Goal: Information Seeking & Learning: Learn about a topic

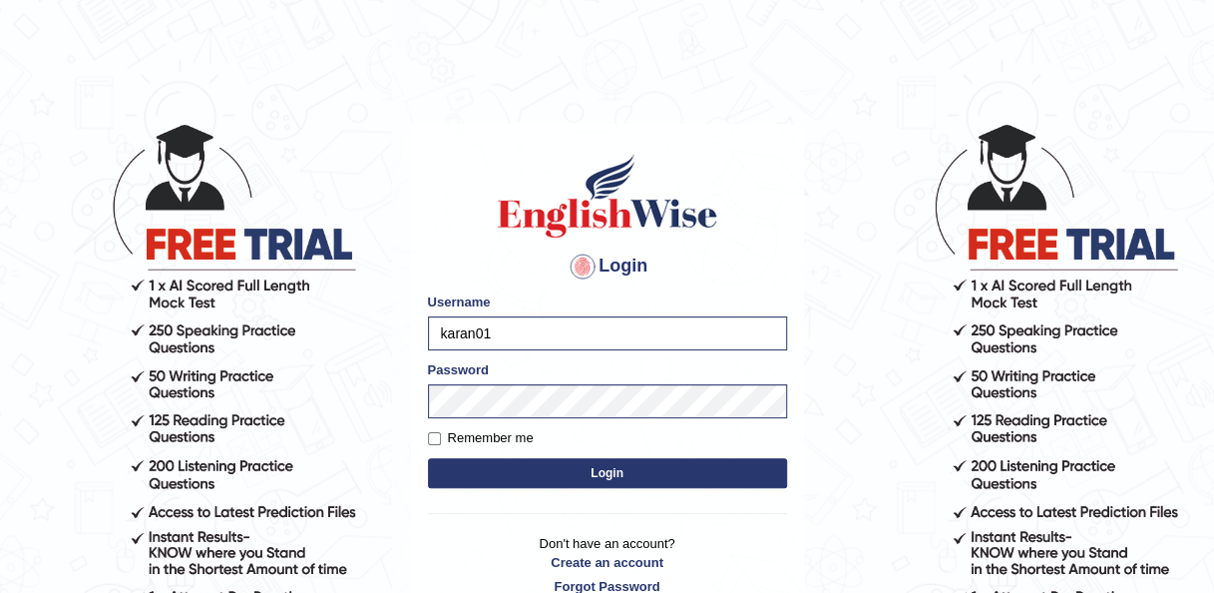
click at [507, 472] on button "Login" at bounding box center [607, 473] width 359 height 30
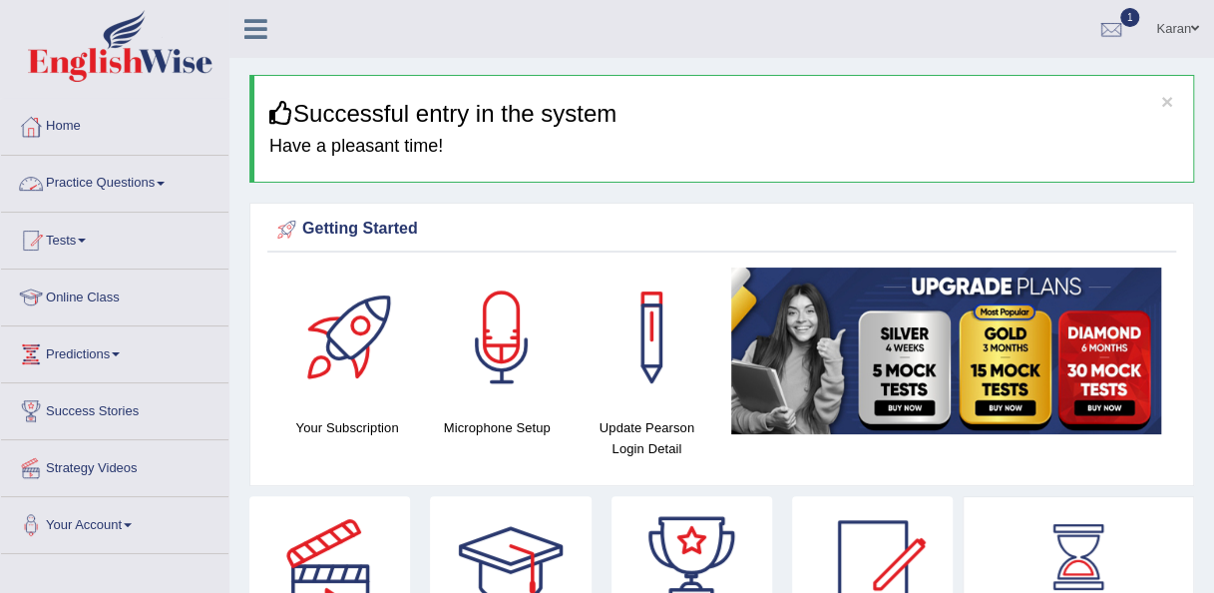
click at [122, 173] on link "Practice Questions" at bounding box center [114, 181] width 227 height 50
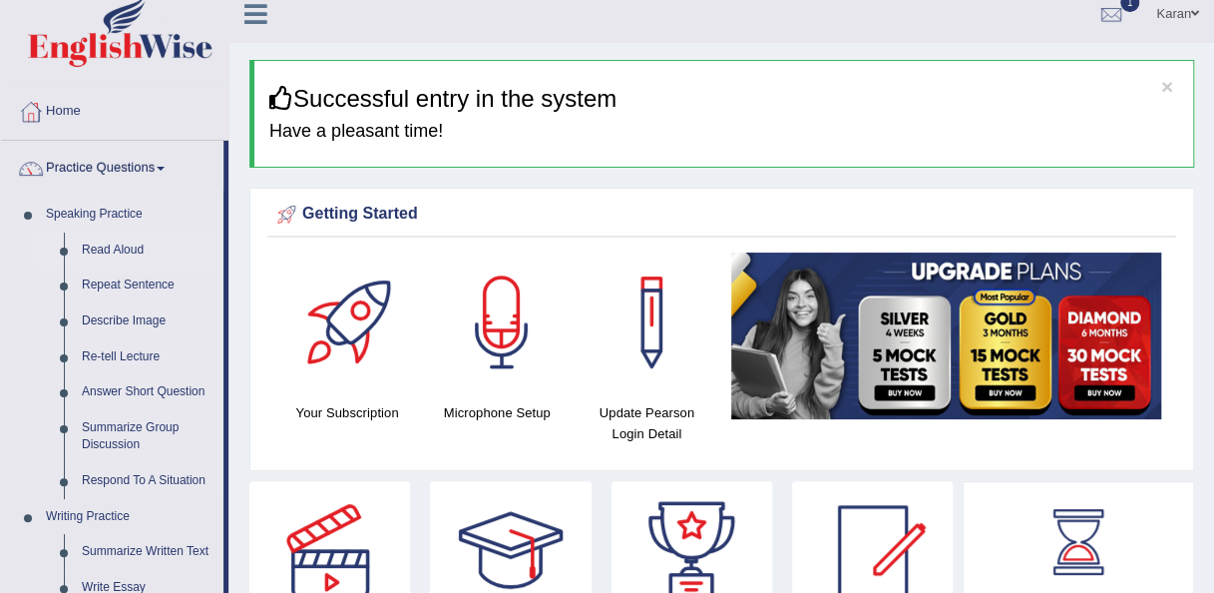
scroll to position [16, 0]
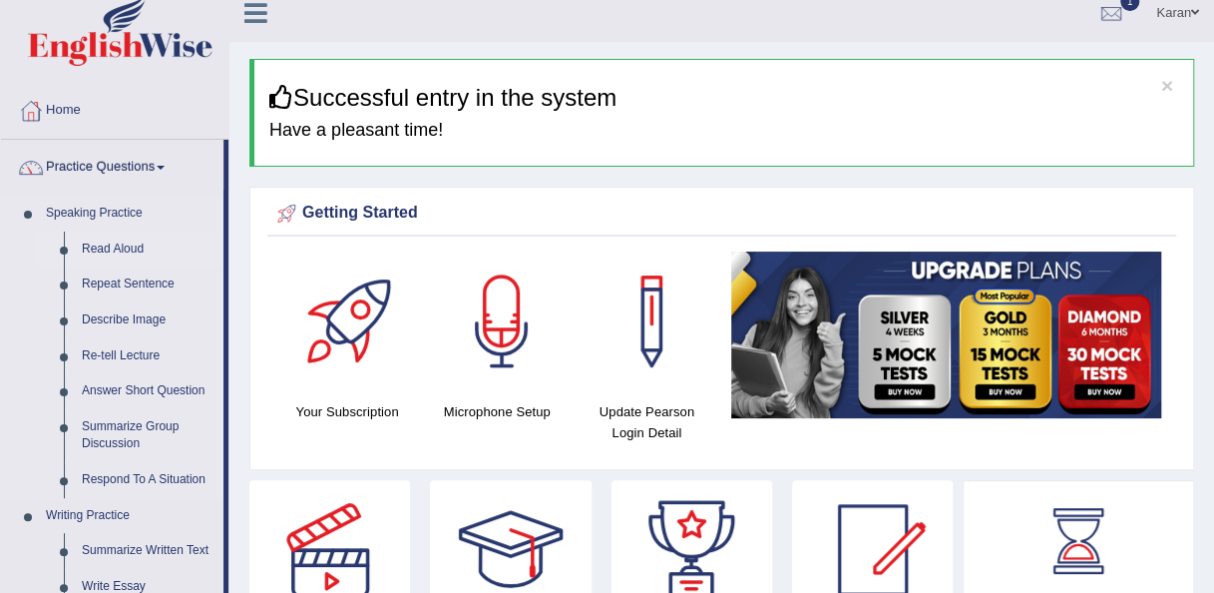
click at [118, 245] on link "Read Aloud" at bounding box center [148, 249] width 151 height 36
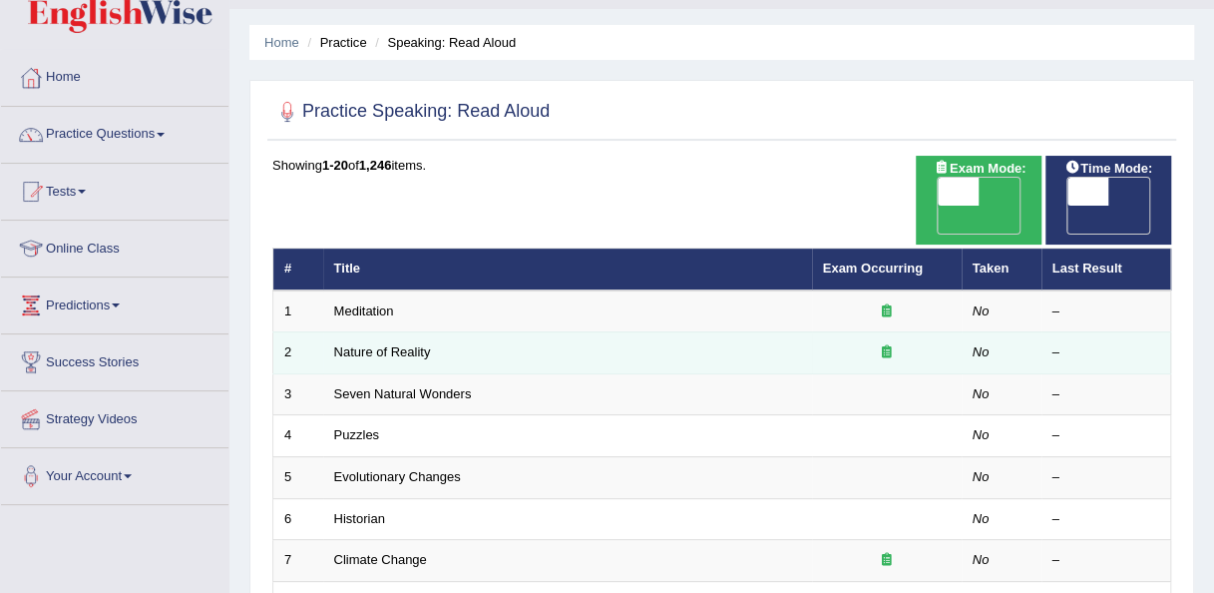
scroll to position [72, 0]
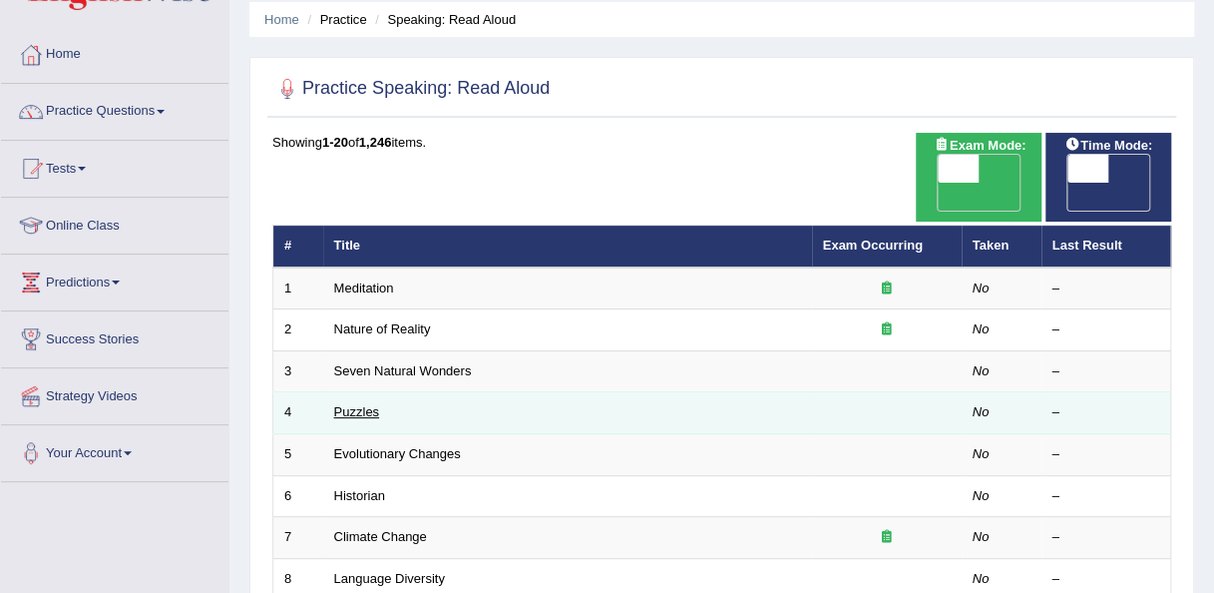
click at [349, 404] on link "Puzzles" at bounding box center [357, 411] width 46 height 15
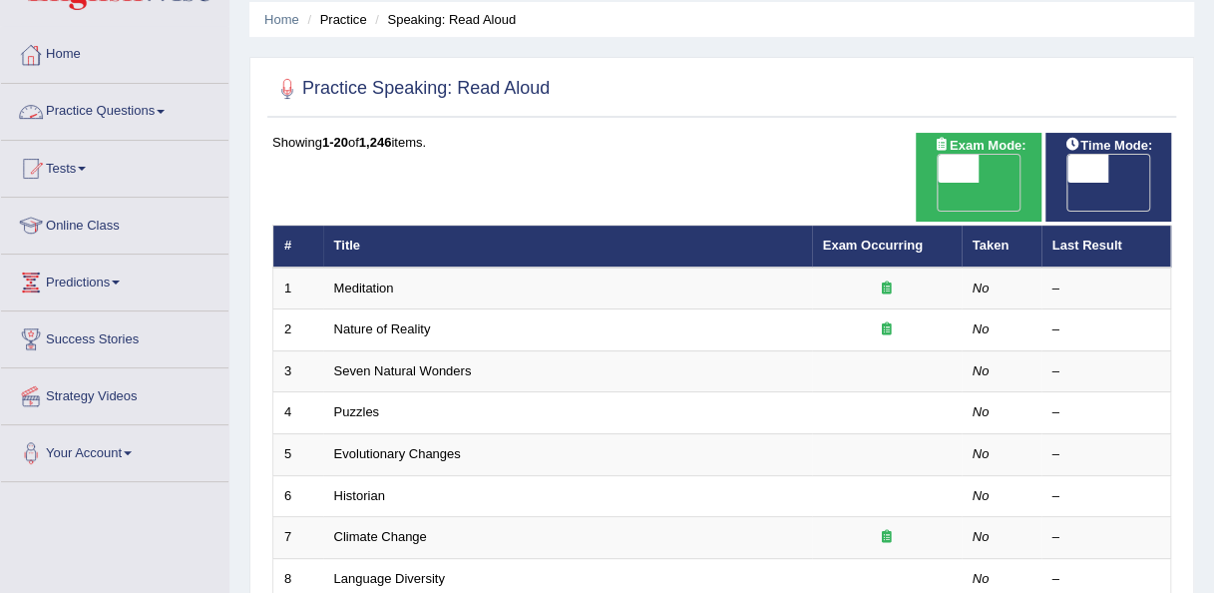
click at [90, 118] on link "Practice Questions" at bounding box center [114, 109] width 227 height 50
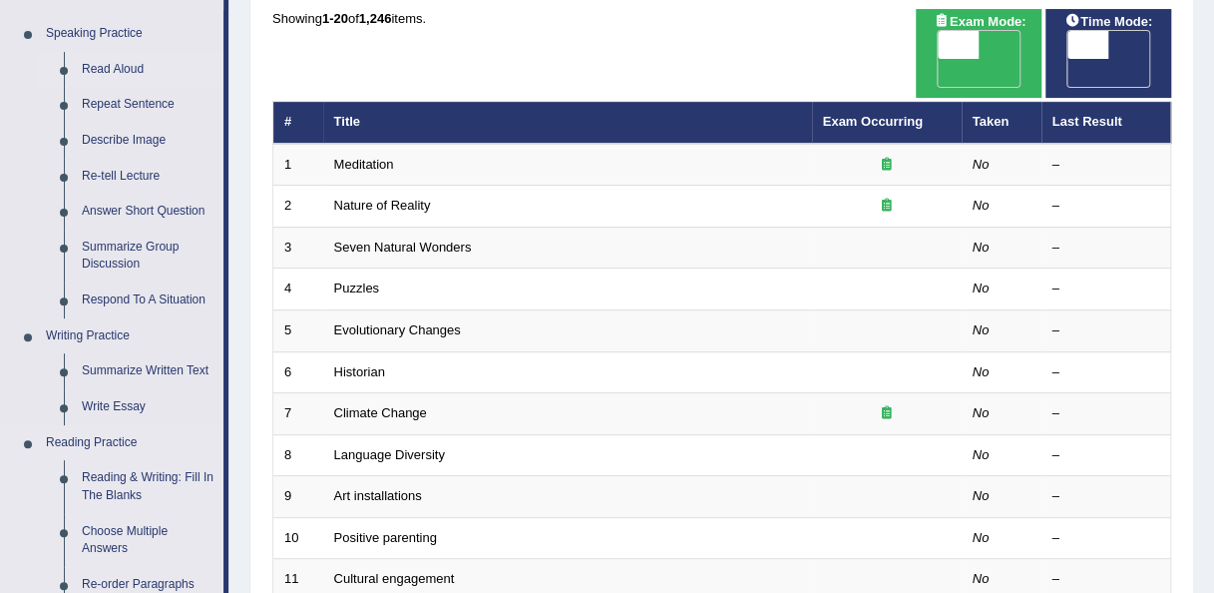
scroll to position [194, 0]
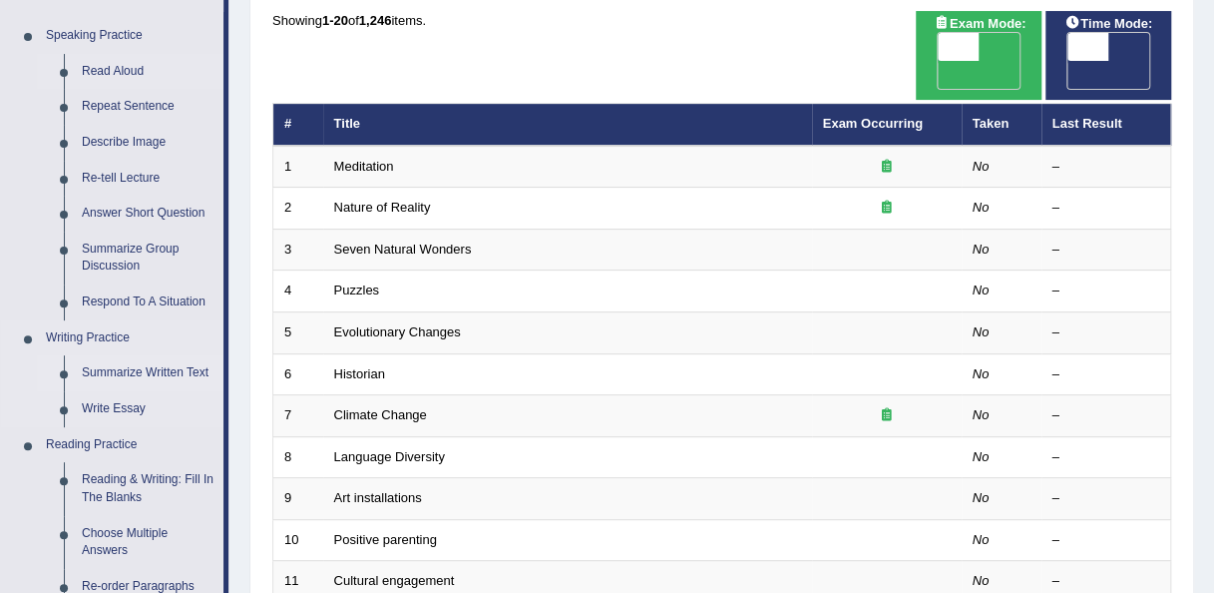
click at [130, 372] on link "Summarize Written Text" at bounding box center [148, 373] width 151 height 36
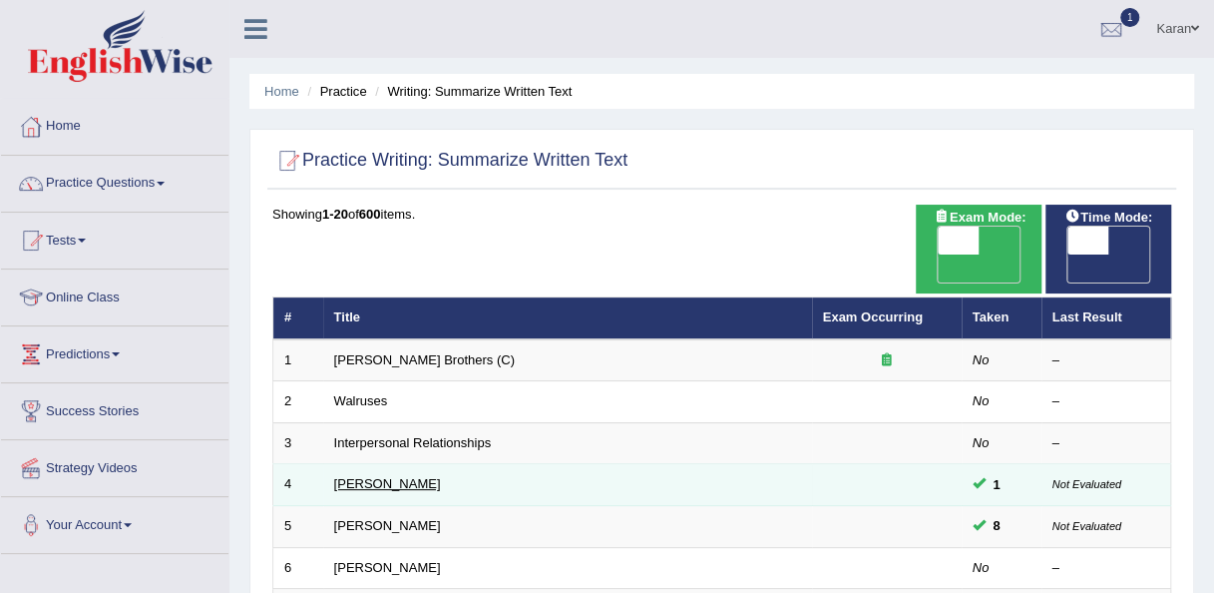
click at [361, 476] on link "[PERSON_NAME]" at bounding box center [387, 483] width 107 height 15
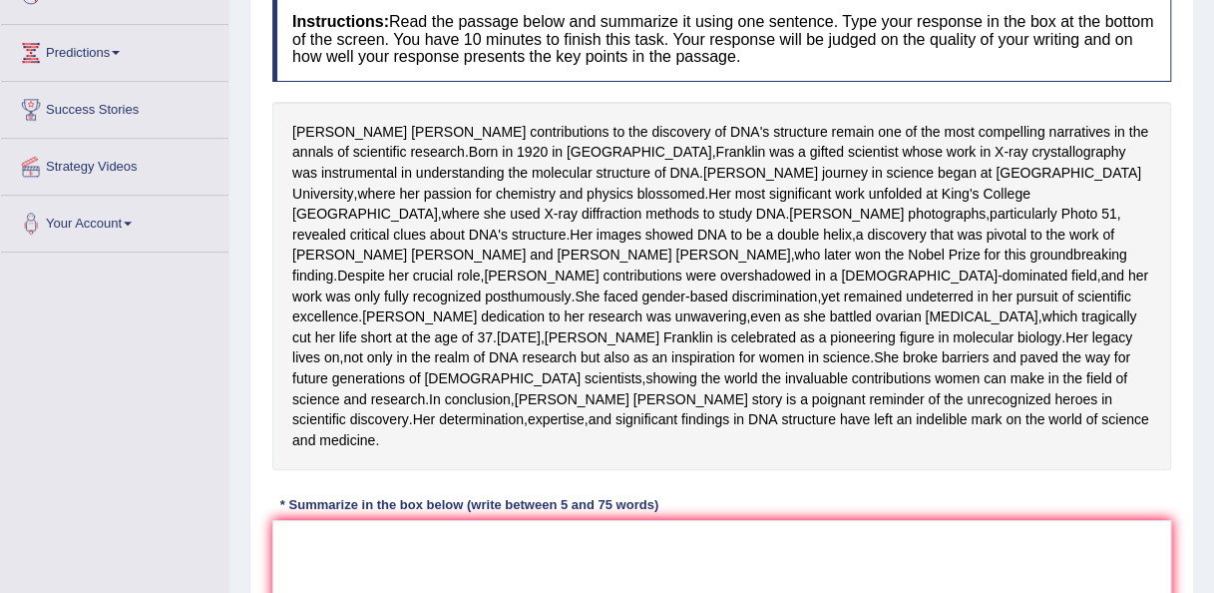
scroll to position [379, 0]
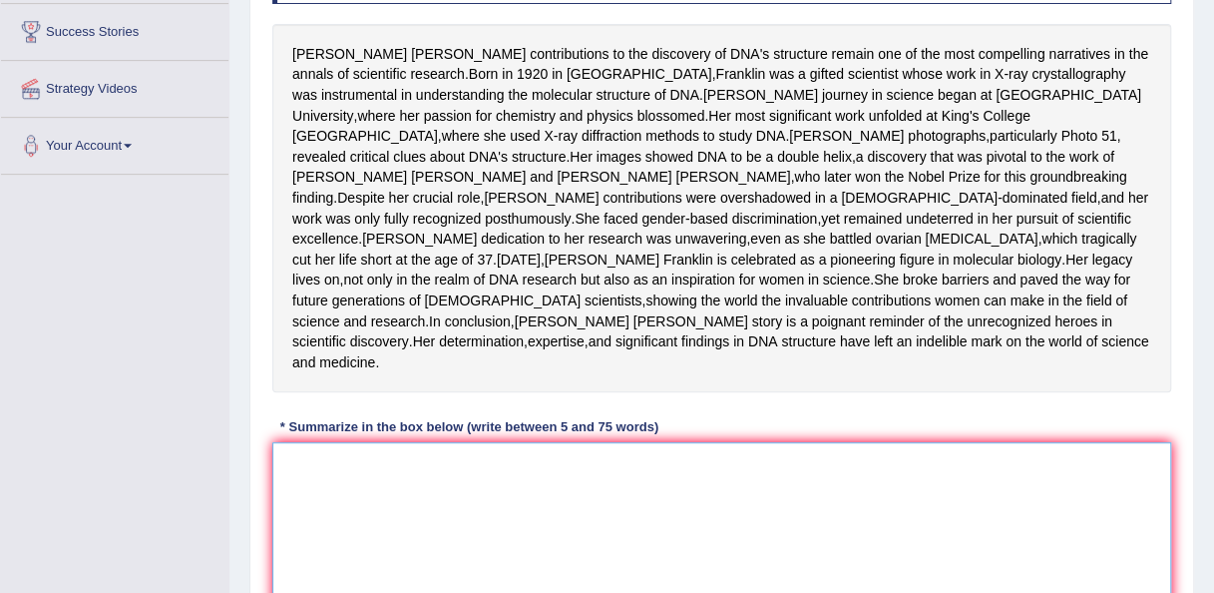
click at [329, 513] on textarea at bounding box center [721, 539] width 899 height 194
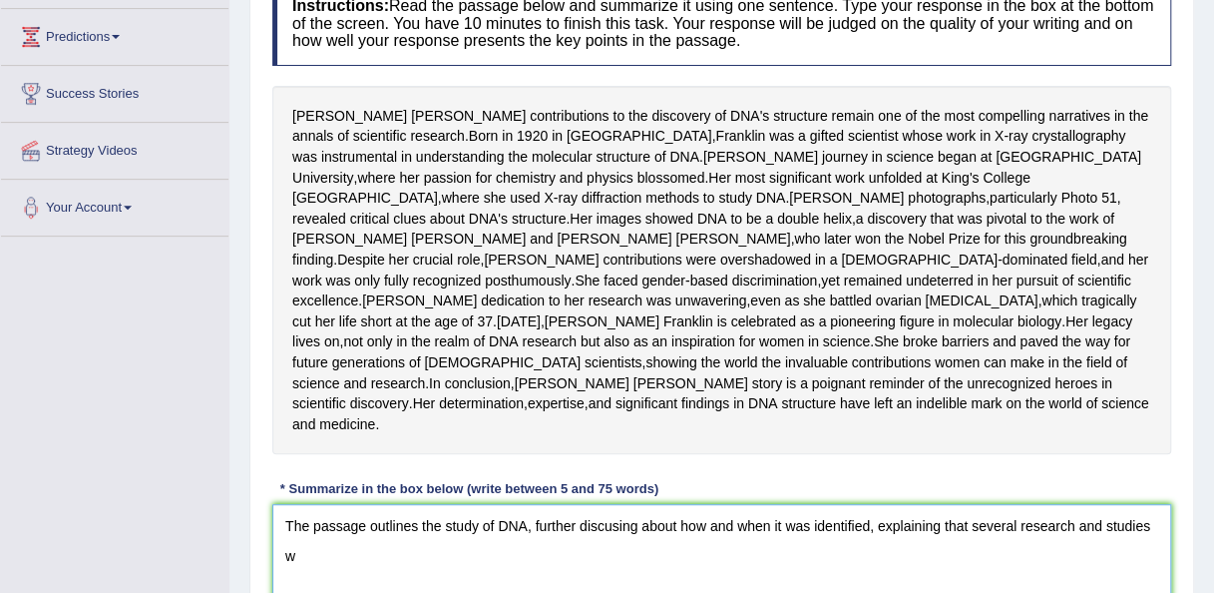
scroll to position [347, 0]
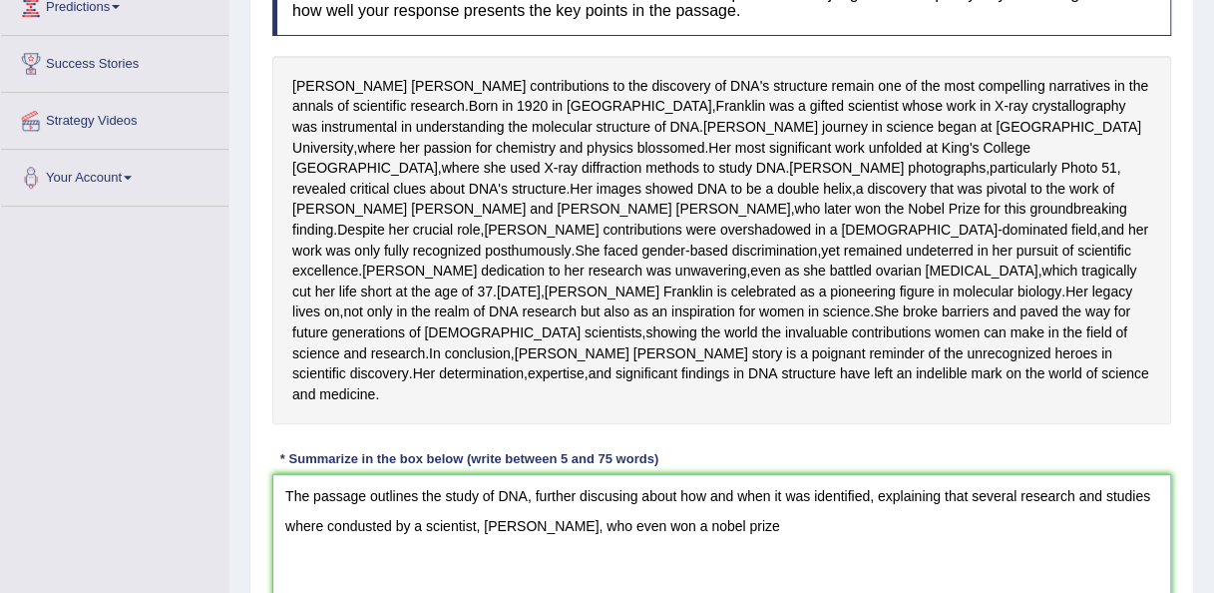
click at [477, 585] on textarea "The passage outlines the study of DNA, further discusing about how and when it …" at bounding box center [721, 571] width 899 height 194
click at [634, 587] on textarea "The passage outlines the study of DNA, further discusing about how and when it …" at bounding box center [721, 571] width 899 height 194
click at [942, 583] on textarea "The passage outlines the study of DNA, further discusing about how and when it …" at bounding box center [721, 571] width 899 height 194
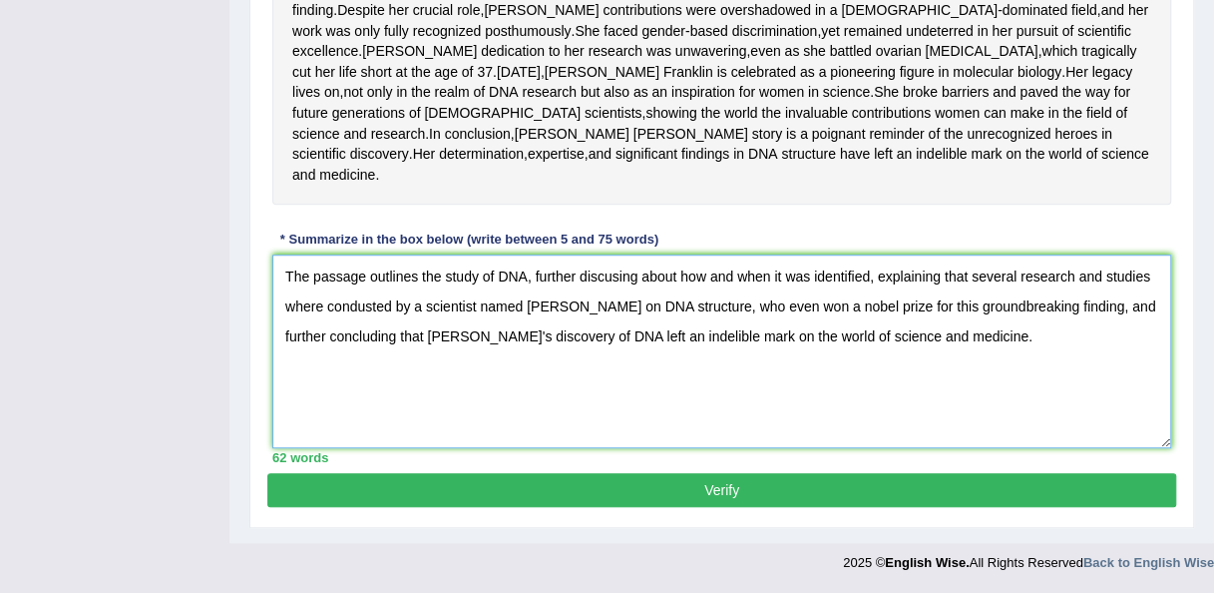
scroll to position [619, 0]
type textarea "The passage outlines the study of DNA, further discusing about how and when it …"
click at [834, 501] on button "Verify" at bounding box center [721, 490] width 909 height 34
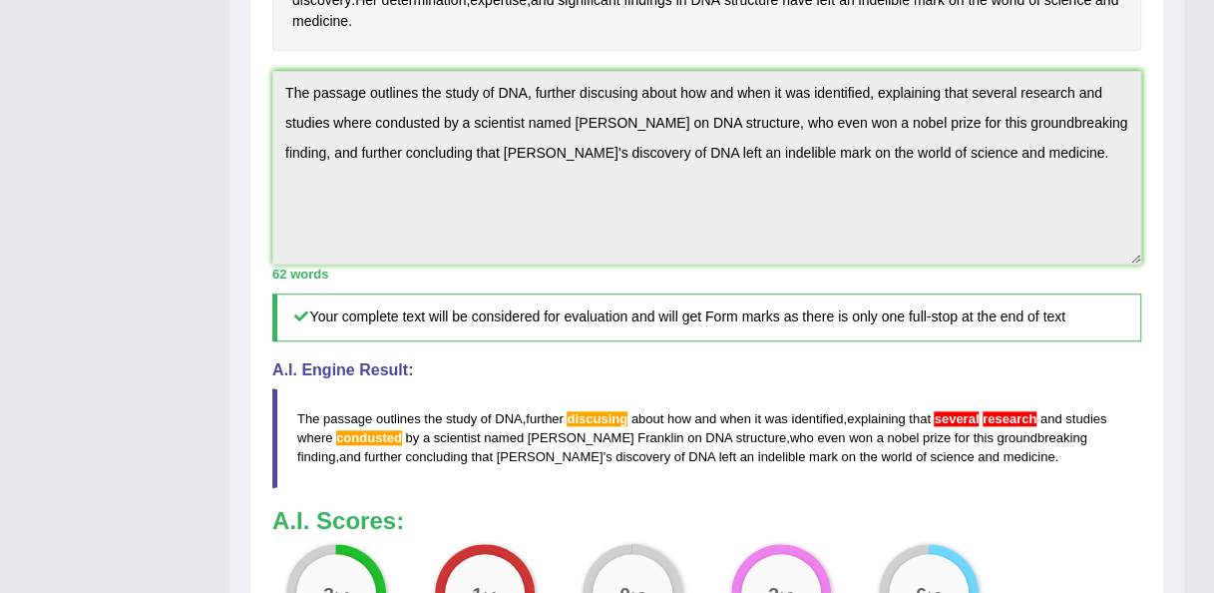
scroll to position [724, 0]
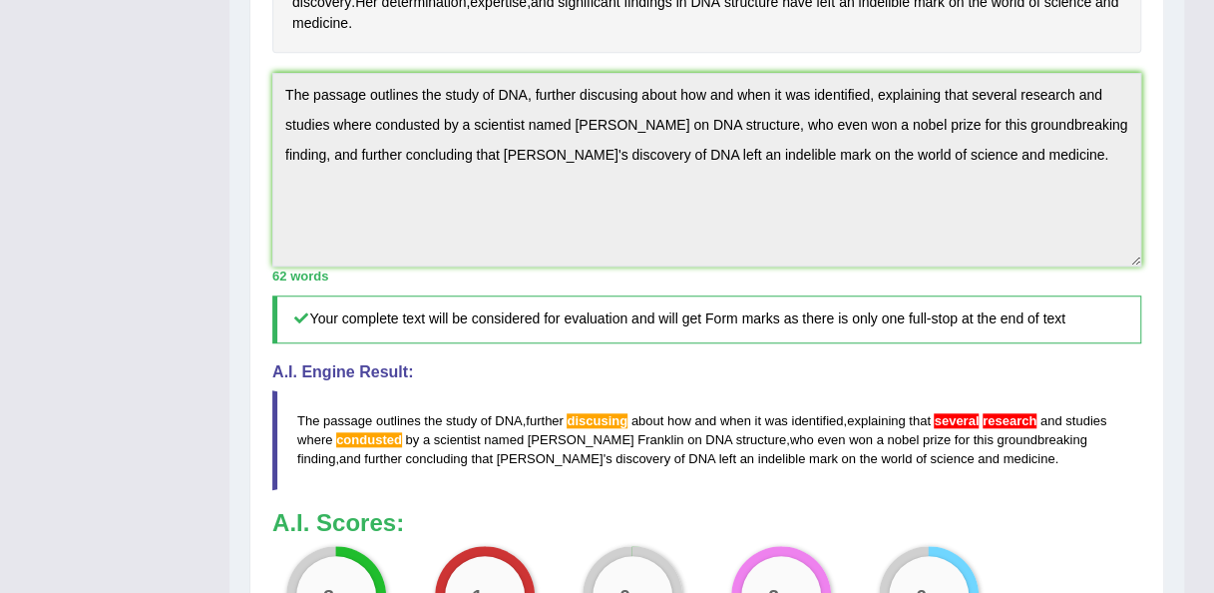
click at [263, 115] on div "Practice Writing: Summarize Written Text 4 Rosalid Franklin Instructions: Read …" at bounding box center [706, 127] width 915 height 1349
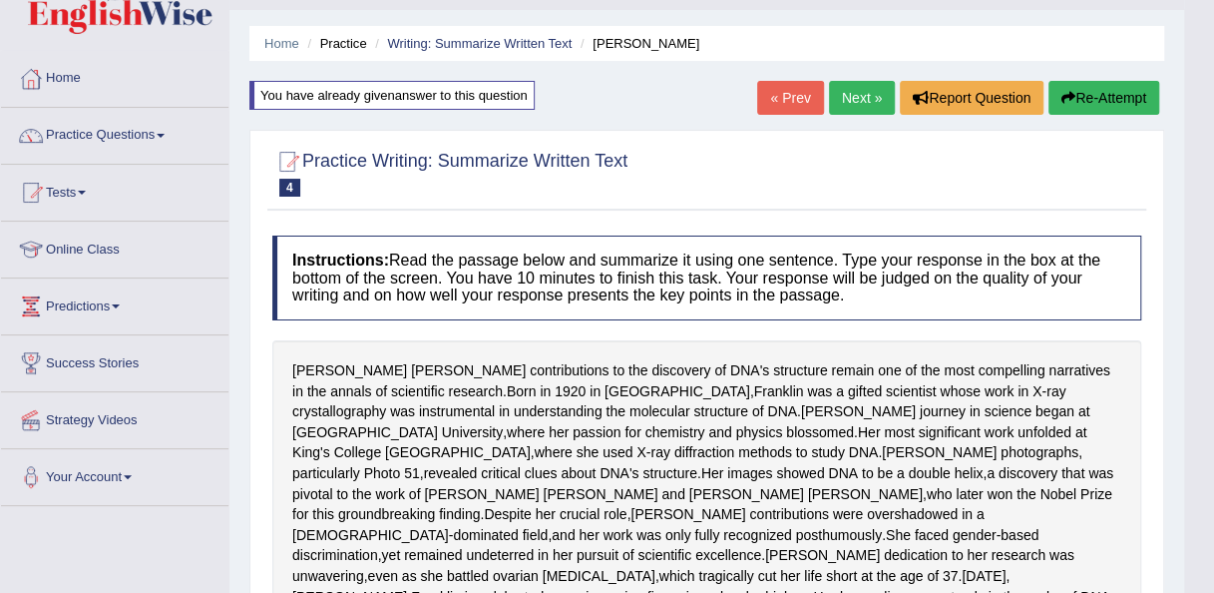
scroll to position [46, 0]
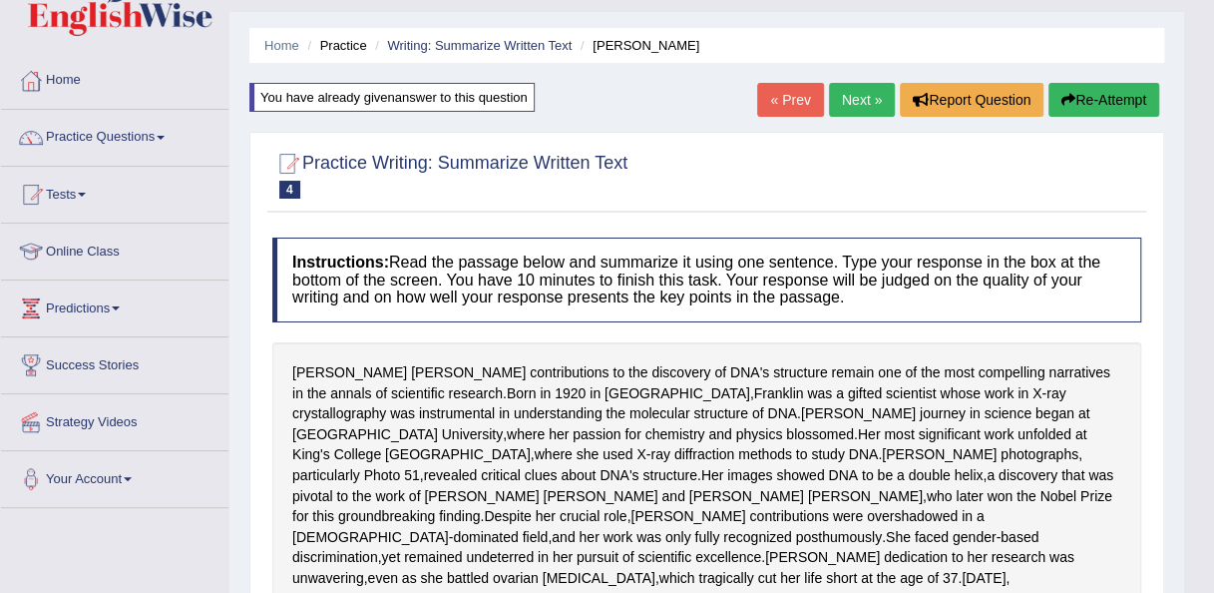
click at [1072, 97] on icon "button" at bounding box center [1069, 100] width 14 height 14
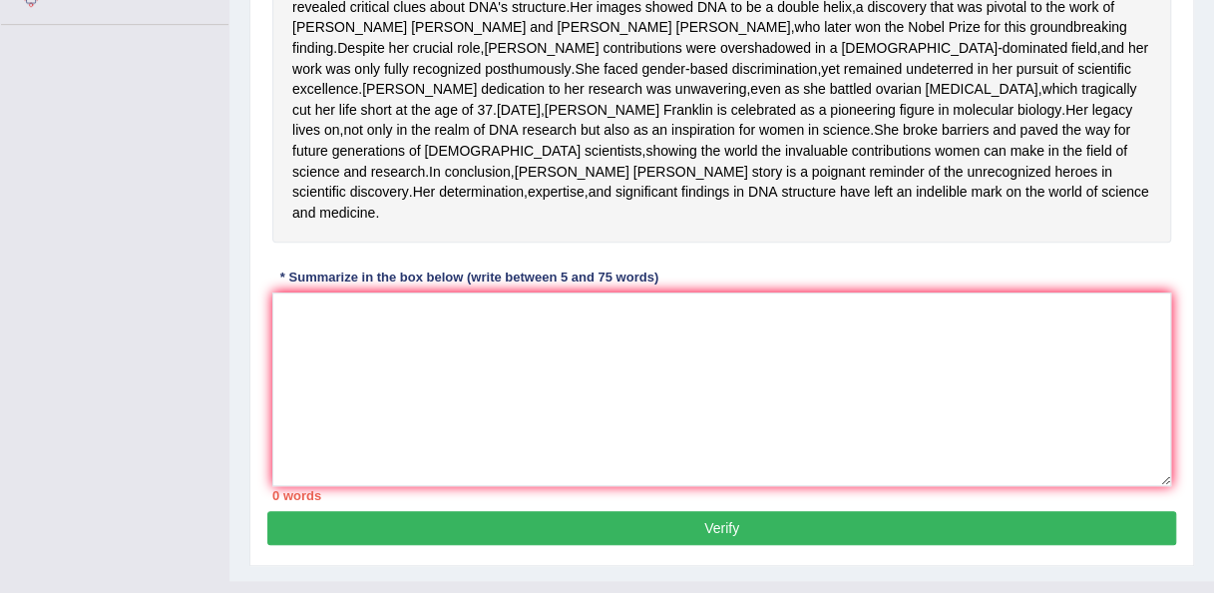
scroll to position [531, 0]
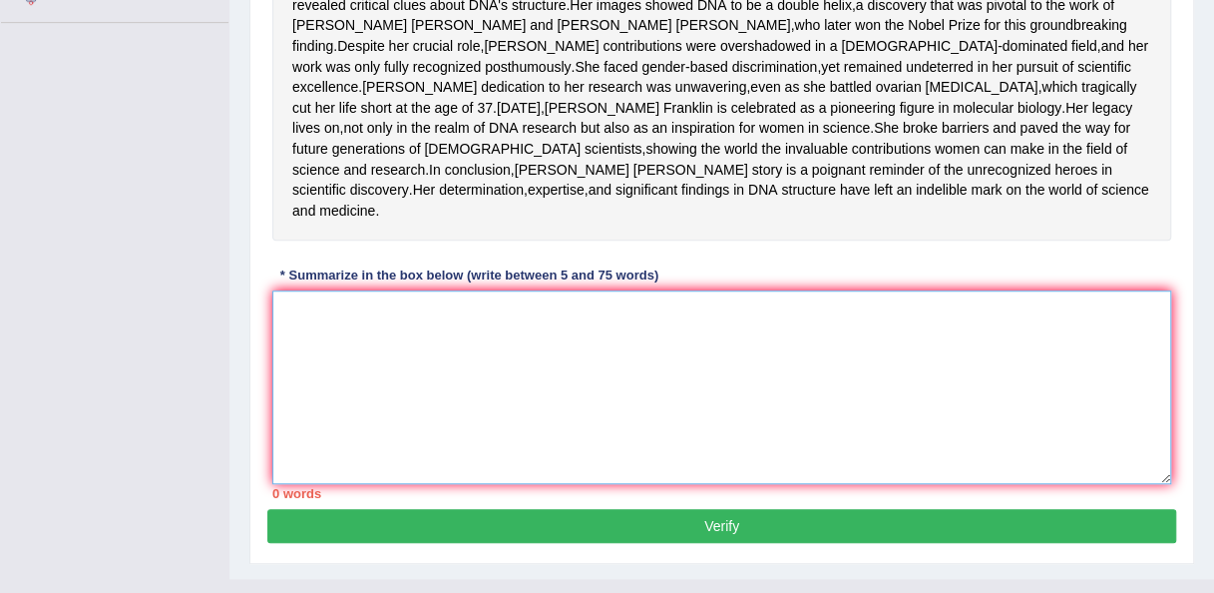
drag, startPoint x: 0, startPoint y: 0, endPoint x: 655, endPoint y: 385, distance: 759.4
click at [655, 385] on textarea at bounding box center [721, 387] width 899 height 194
paste textarea "The passage outlines the study of DNA, further discusing about how and when it …"
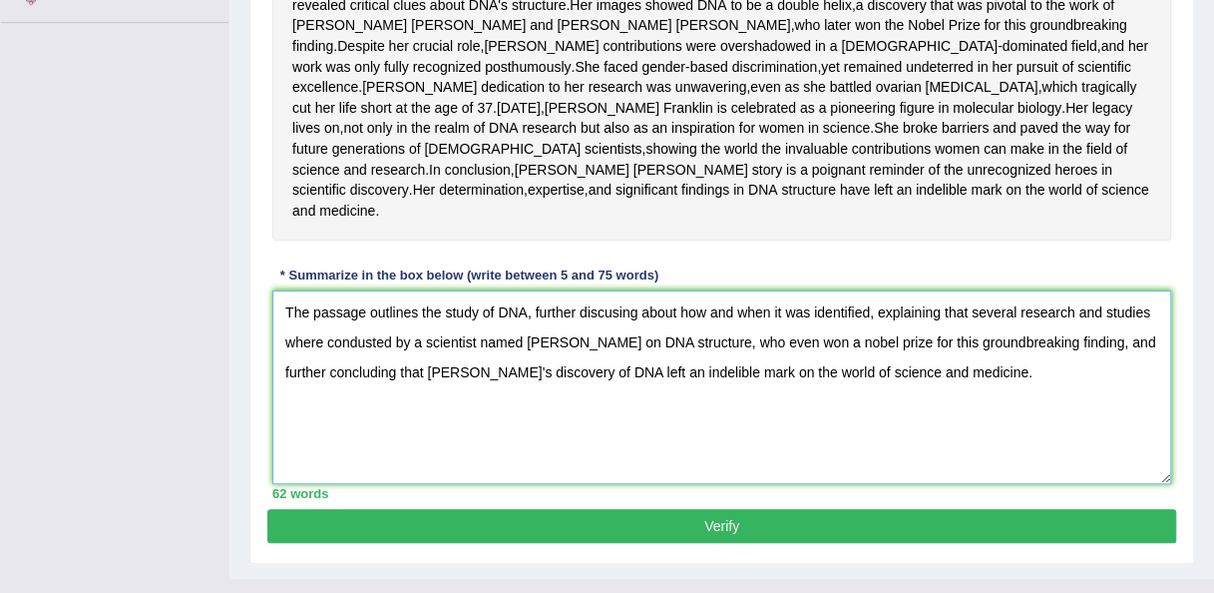
click at [641, 371] on textarea "The passage outlines the study of DNA, further discusing about how and when it …" at bounding box center [721, 387] width 899 height 194
click at [678, 369] on textarea "The passage outlines the study of DNA, further illestrating about how and when …" at bounding box center [721, 387] width 899 height 194
click at [371, 400] on textarea "The passage outlines the study of DNA, further illestrating that how and when i…" at bounding box center [721, 387] width 899 height 194
click at [967, 402] on textarea "The passage outlines the study of DNA, further illestrating that how and when i…" at bounding box center [721, 387] width 899 height 194
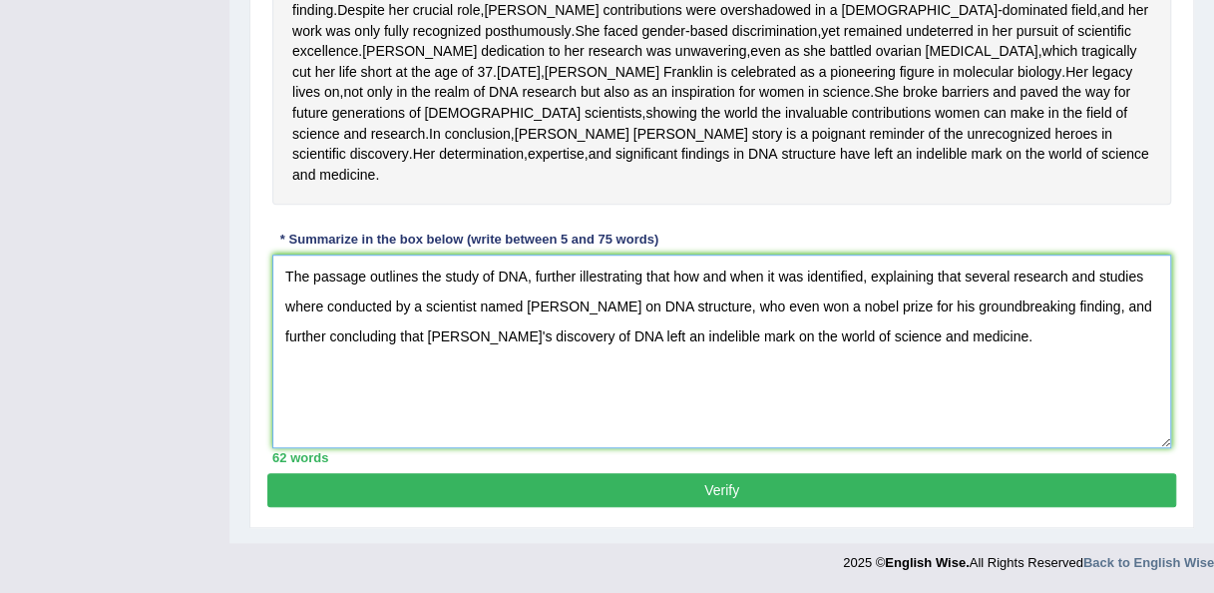
type textarea "The passage outlines the study of DNA, further illestrating that how and when i…"
click at [930, 500] on button "Verify" at bounding box center [721, 490] width 909 height 34
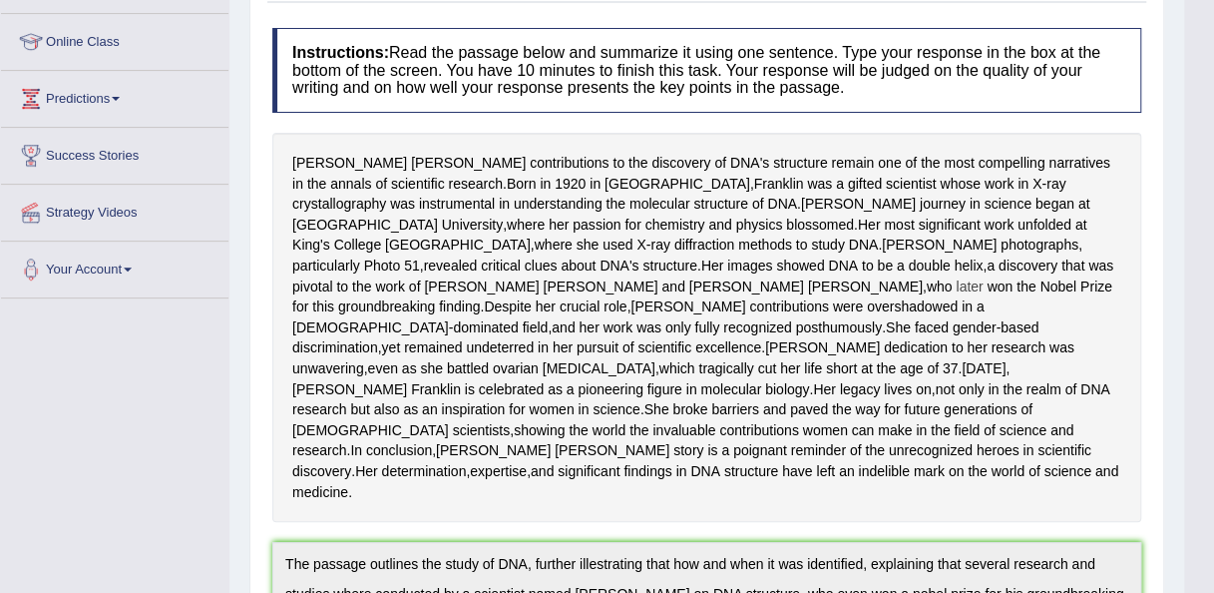
scroll to position [0, 0]
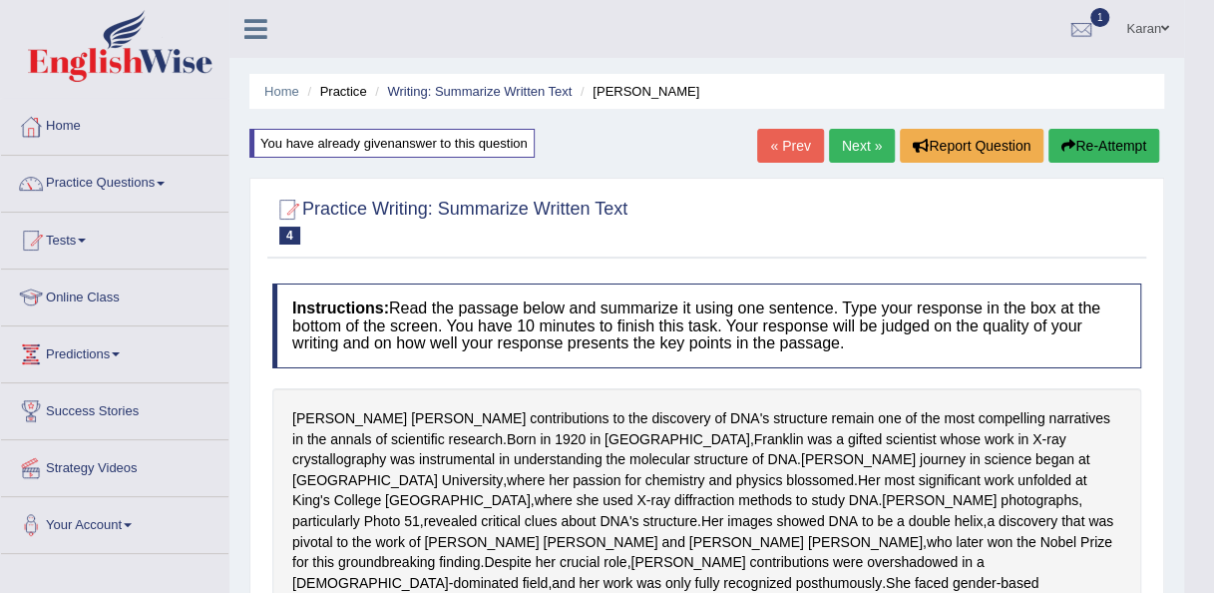
click at [1121, 131] on button "Re-Attempt" at bounding box center [1104, 146] width 111 height 34
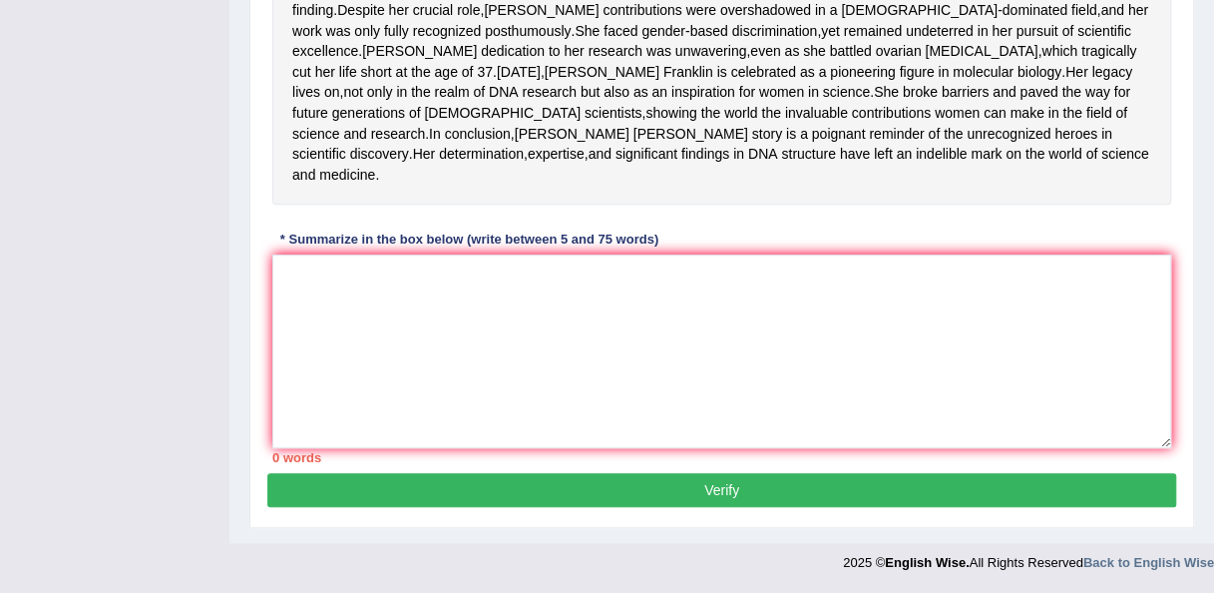
scroll to position [625, 0]
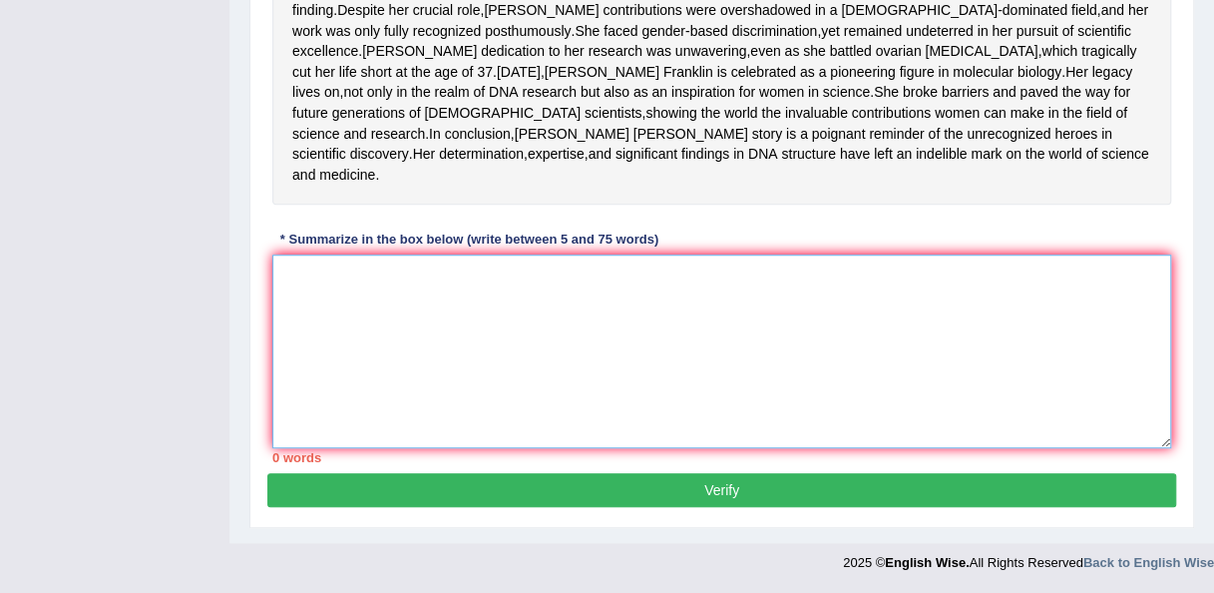
click at [904, 274] on textarea at bounding box center [721, 351] width 899 height 194
paste textarea "The passage outlines the study of DNA, further illestrating that how and when i…"
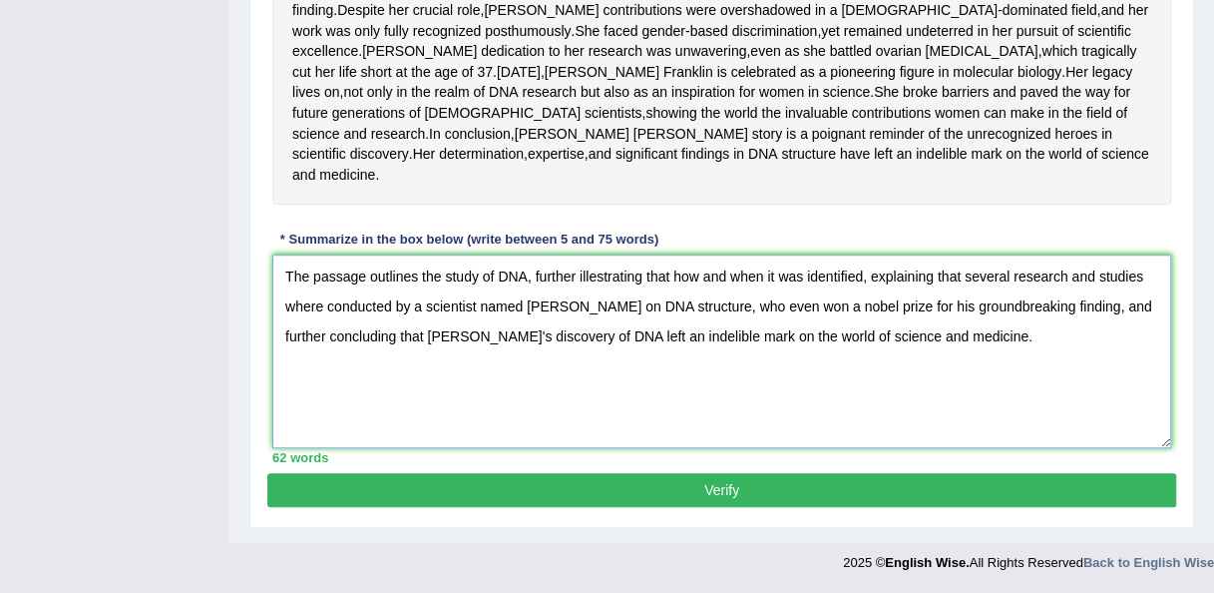
click at [1009, 277] on textarea "The passage outlines the study of DNA, further illestrating that how and when i…" at bounding box center [721, 351] width 899 height 194
click at [1144, 308] on textarea "The passage outlines the study of DNA, further illestrating that how and when i…" at bounding box center [721, 351] width 899 height 194
type textarea "The passage outlines the study of DNA, further illestrating that how and when i…"
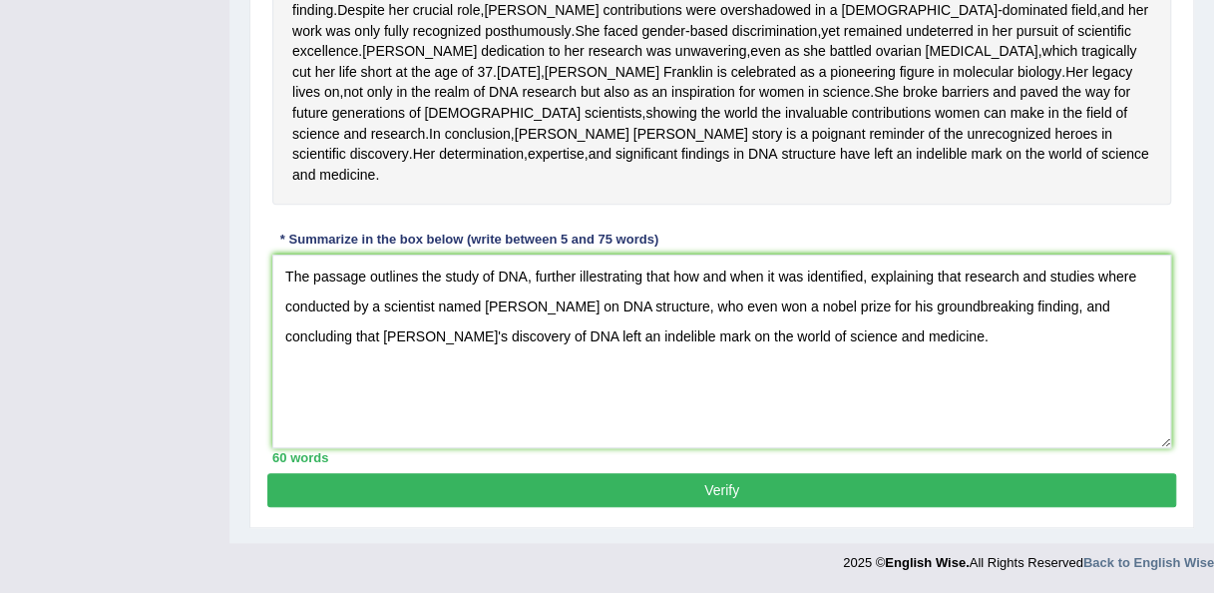
click at [968, 491] on button "Verify" at bounding box center [721, 490] width 909 height 34
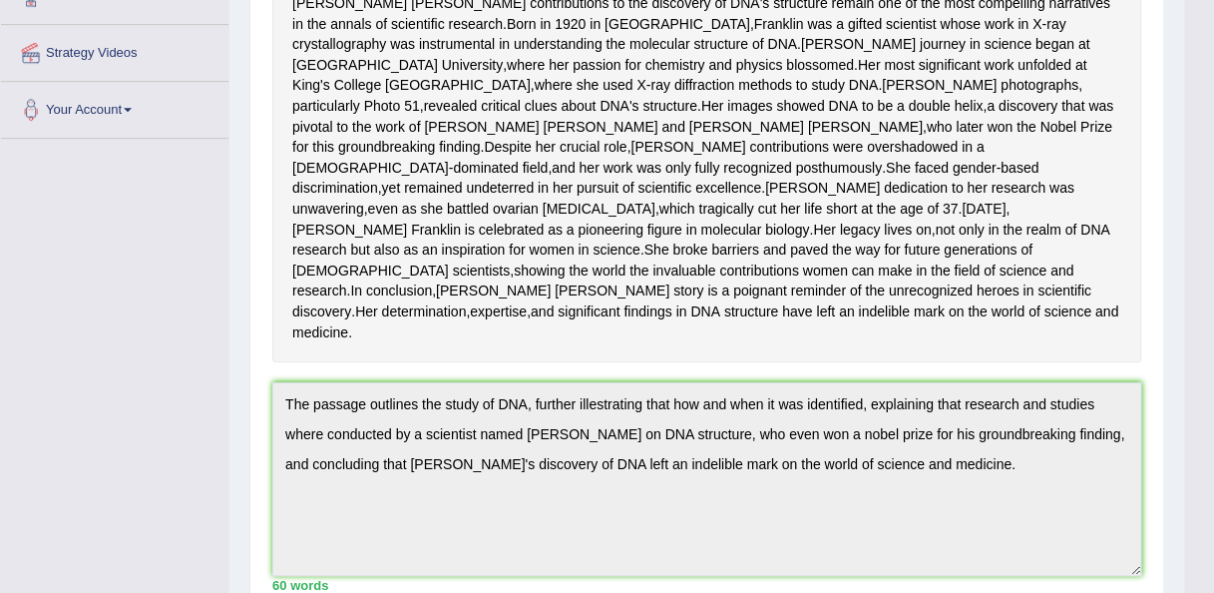
scroll to position [415, 0]
click at [218, 413] on div "Toggle navigation Home Practice Questions Speaking Practice Read Aloud Repeat S…" at bounding box center [592, 375] width 1184 height 1581
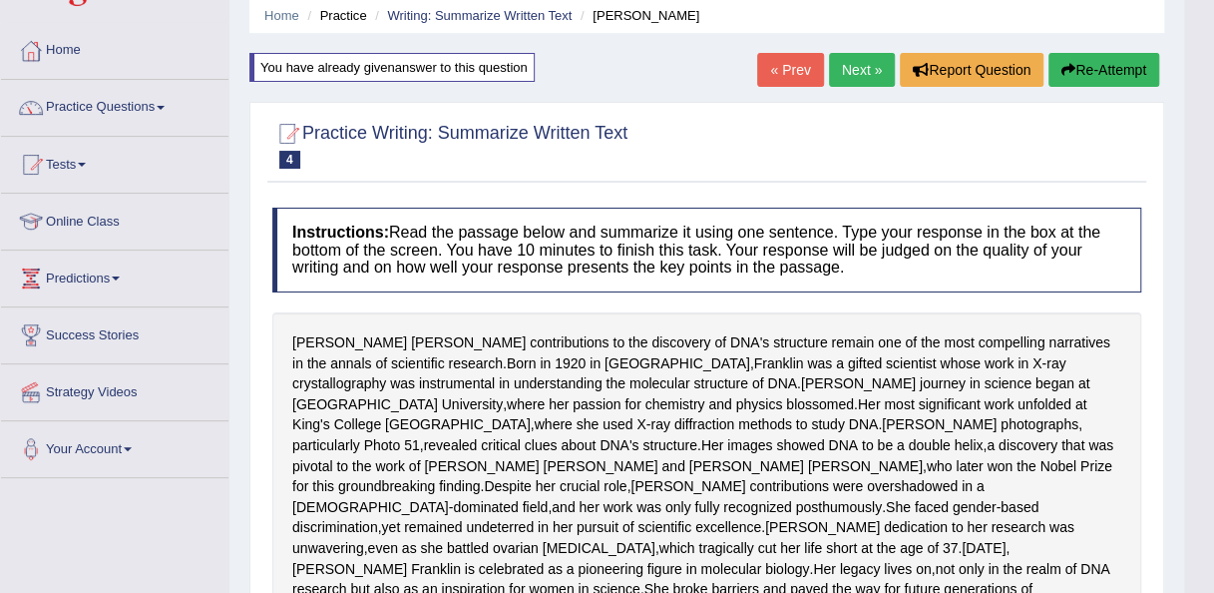
scroll to position [60, 0]
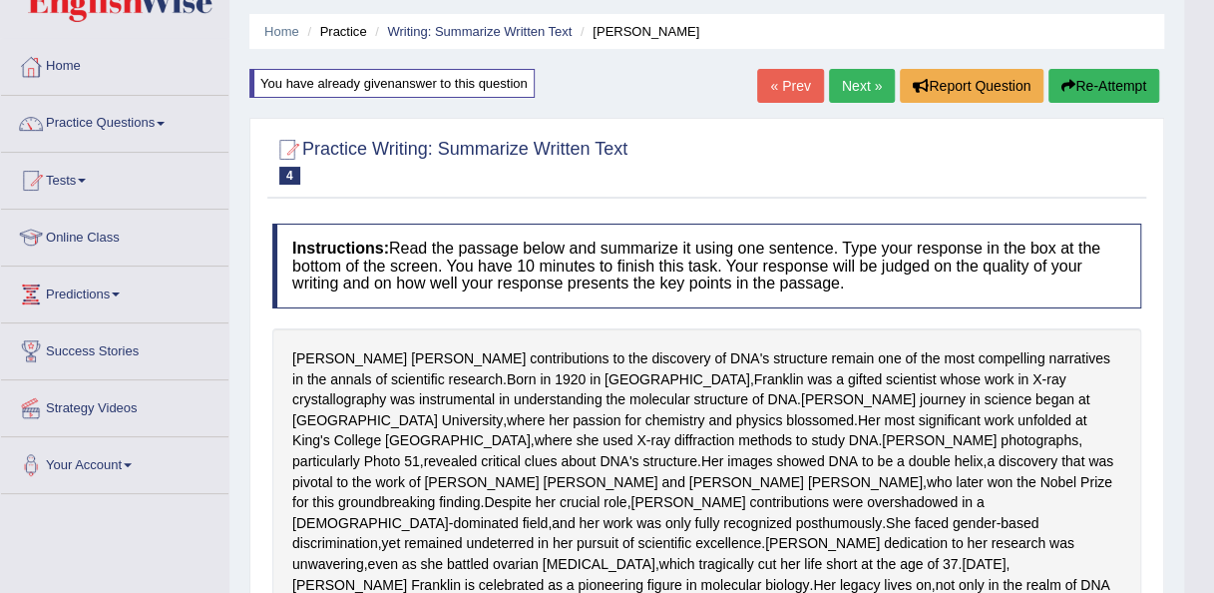
click at [1084, 89] on button "Re-Attempt" at bounding box center [1104, 86] width 111 height 34
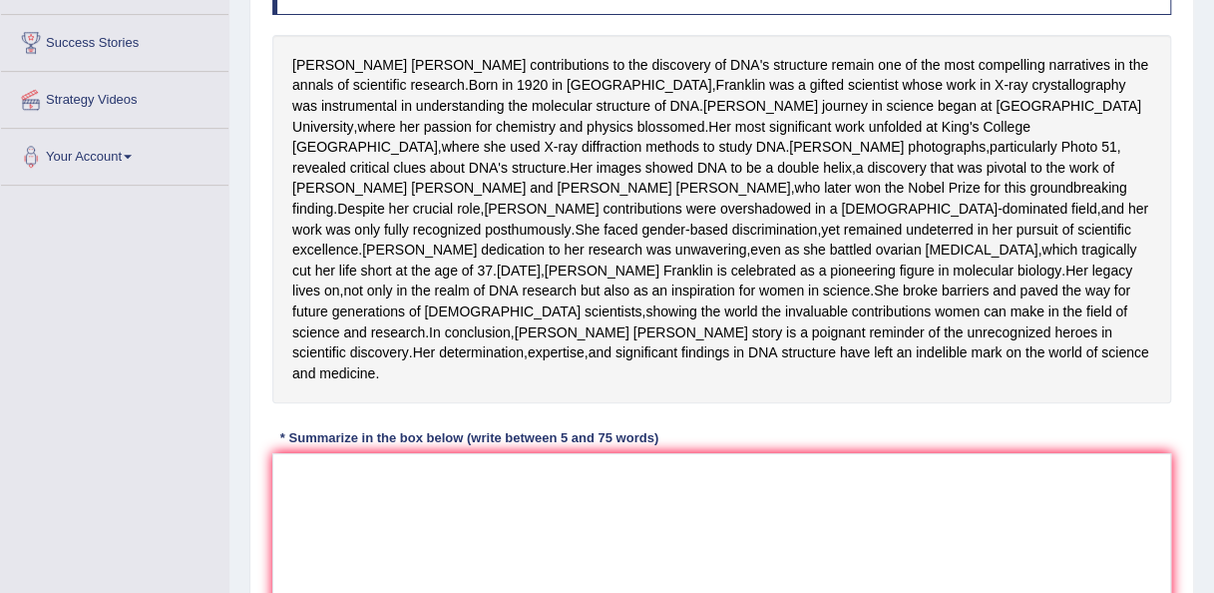
scroll to position [371, 0]
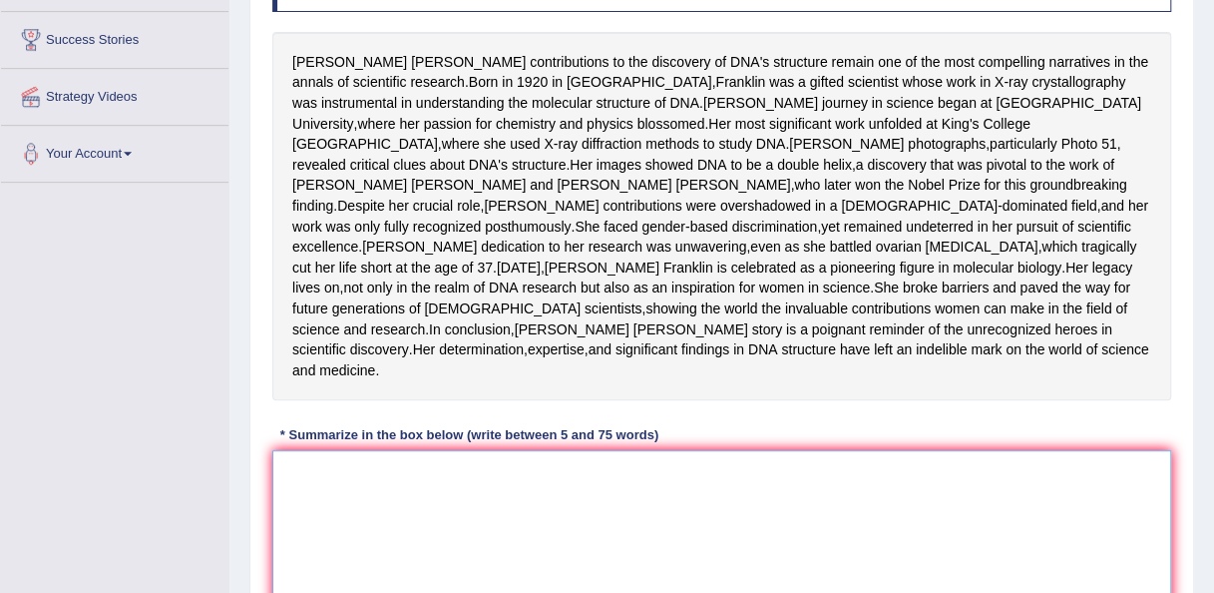
click at [770, 543] on textarea at bounding box center [721, 547] width 899 height 194
paste textarea "The passage outlines the study of DNA, further illestrating that how and when i…"
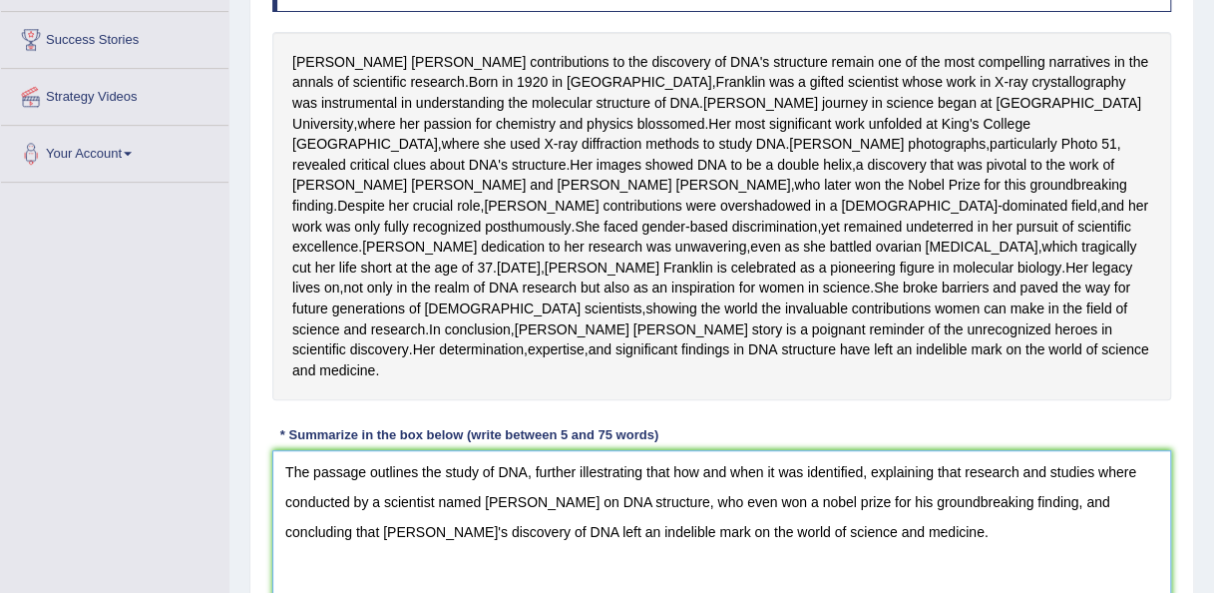
scroll to position [377, 0]
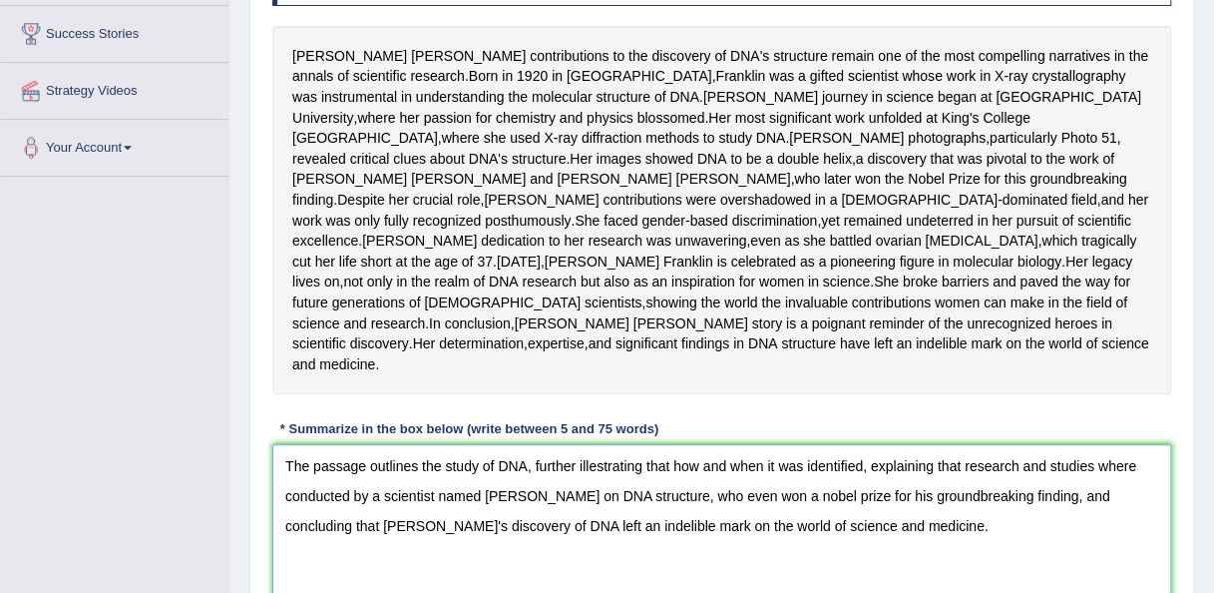
click at [593, 525] on textarea "The passage outlines the study of DNA, further illestrating that how and when i…" at bounding box center [721, 541] width 899 height 194
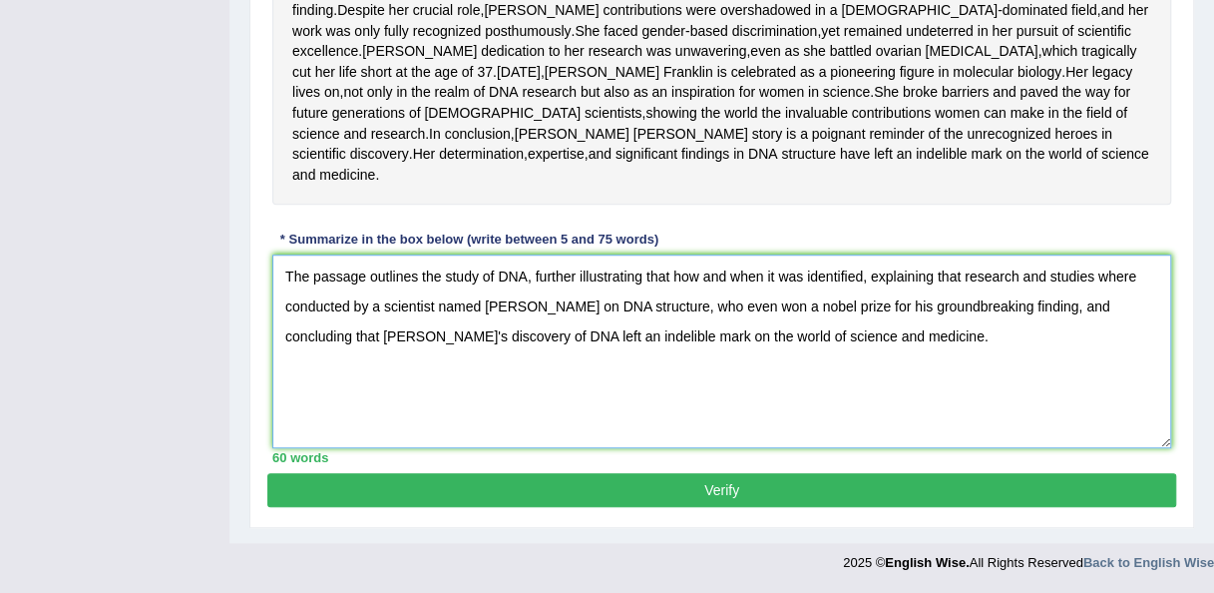
type textarea "The passage outlines the study of DNA, further illustrating that how and when i…"
click at [675, 475] on button "Verify" at bounding box center [721, 490] width 909 height 34
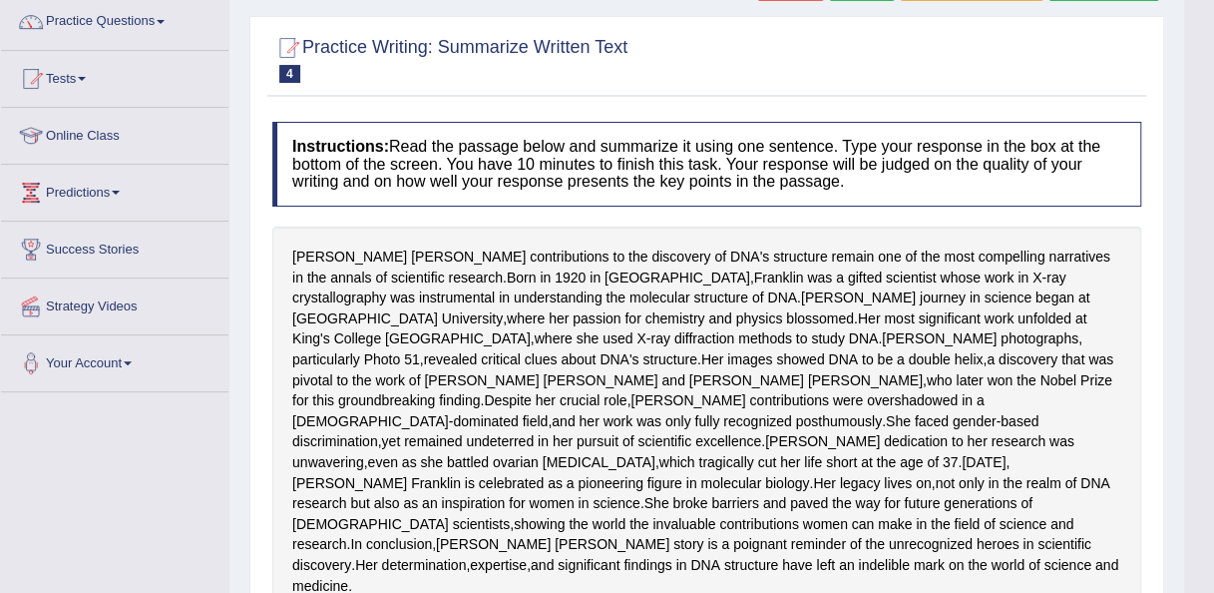
scroll to position [0, 0]
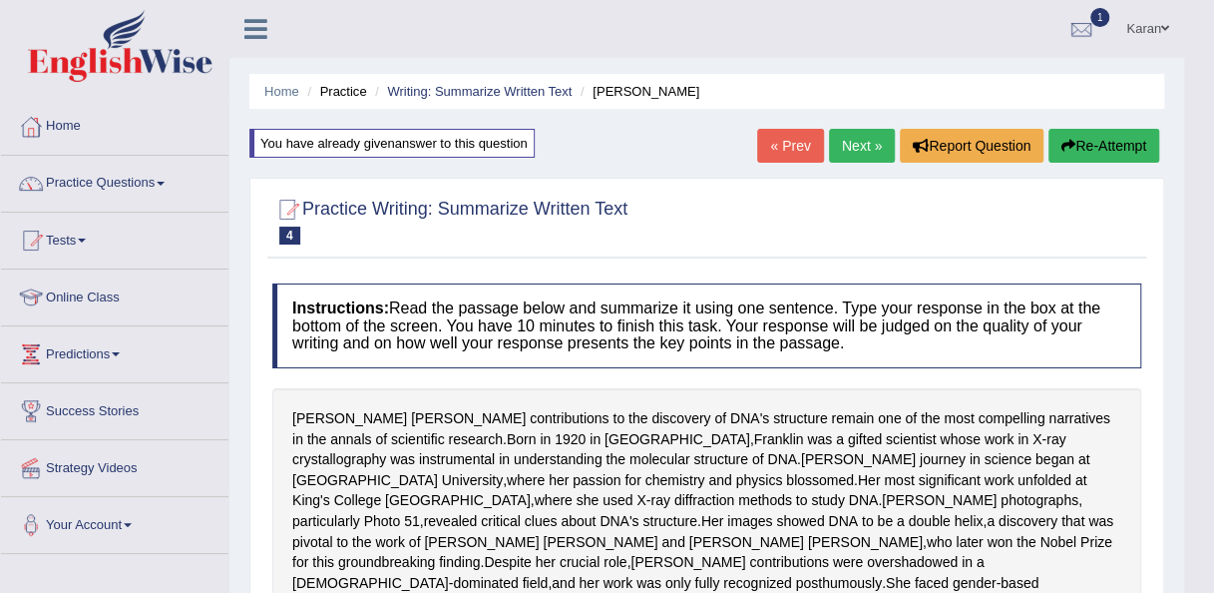
click at [853, 148] on link "Next »" at bounding box center [862, 146] width 66 height 34
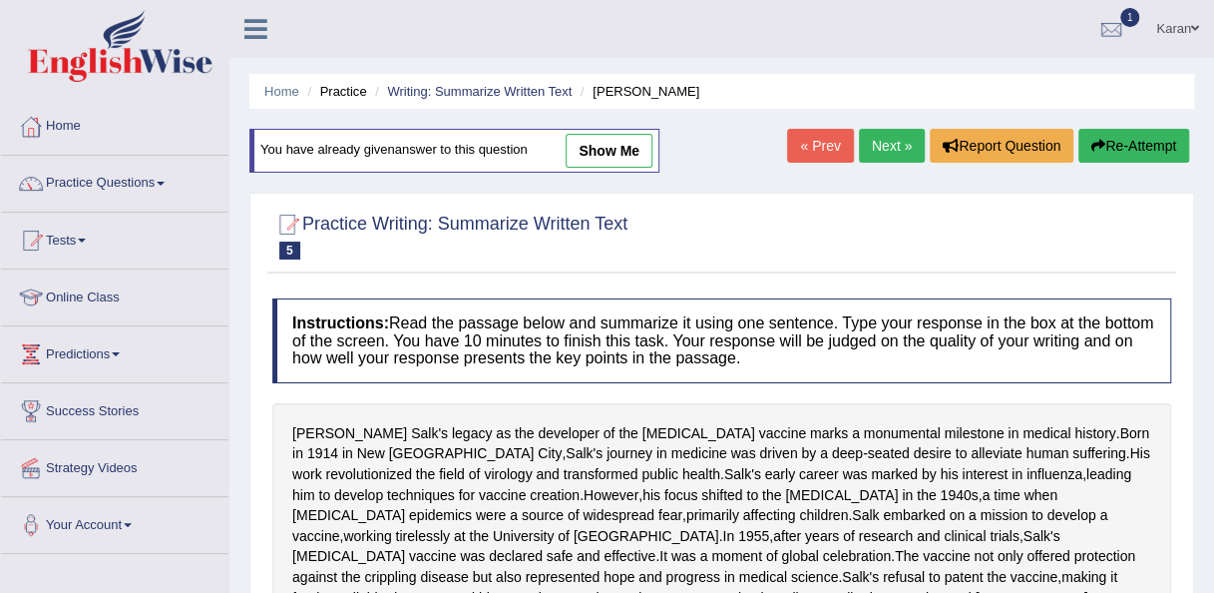
click at [886, 128] on div "Home Practice Writing: Summarize Written Text Jonas Salk You have already given…" at bounding box center [721, 524] width 985 height 1048
click at [893, 148] on link "Next »" at bounding box center [892, 146] width 66 height 34
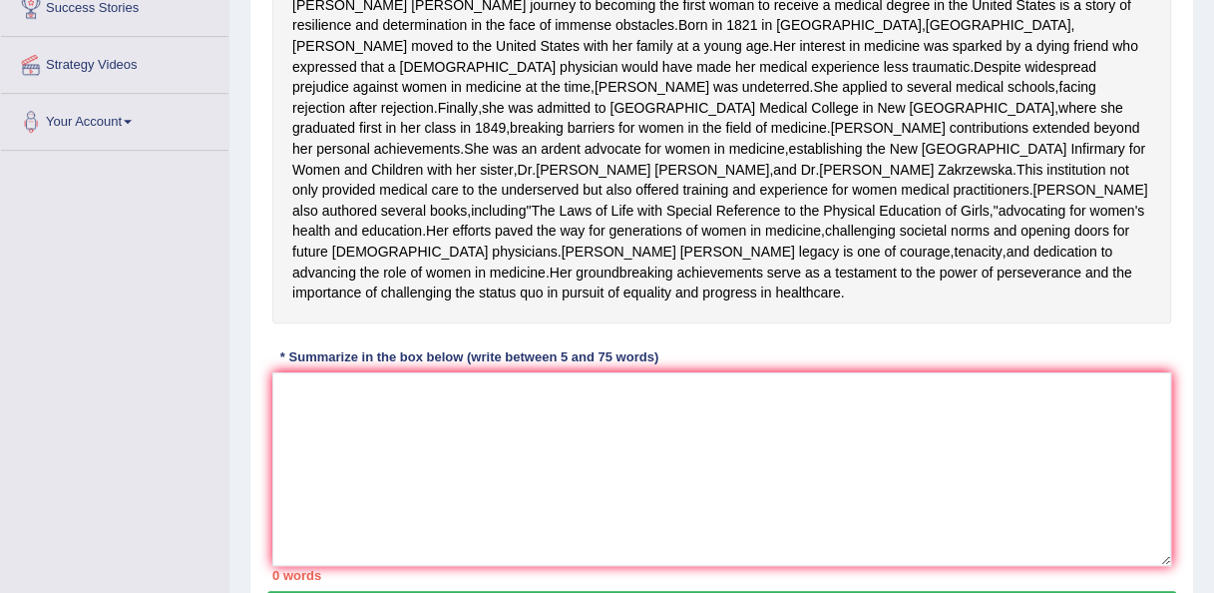
scroll to position [405, 0]
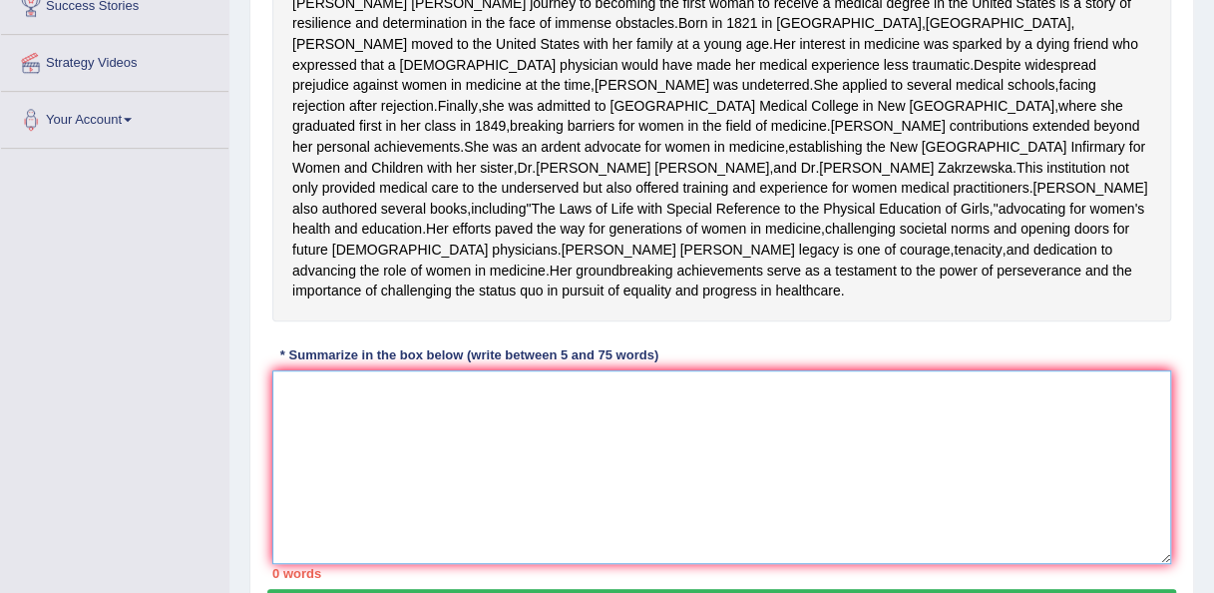
click at [646, 510] on textarea at bounding box center [721, 467] width 899 height 194
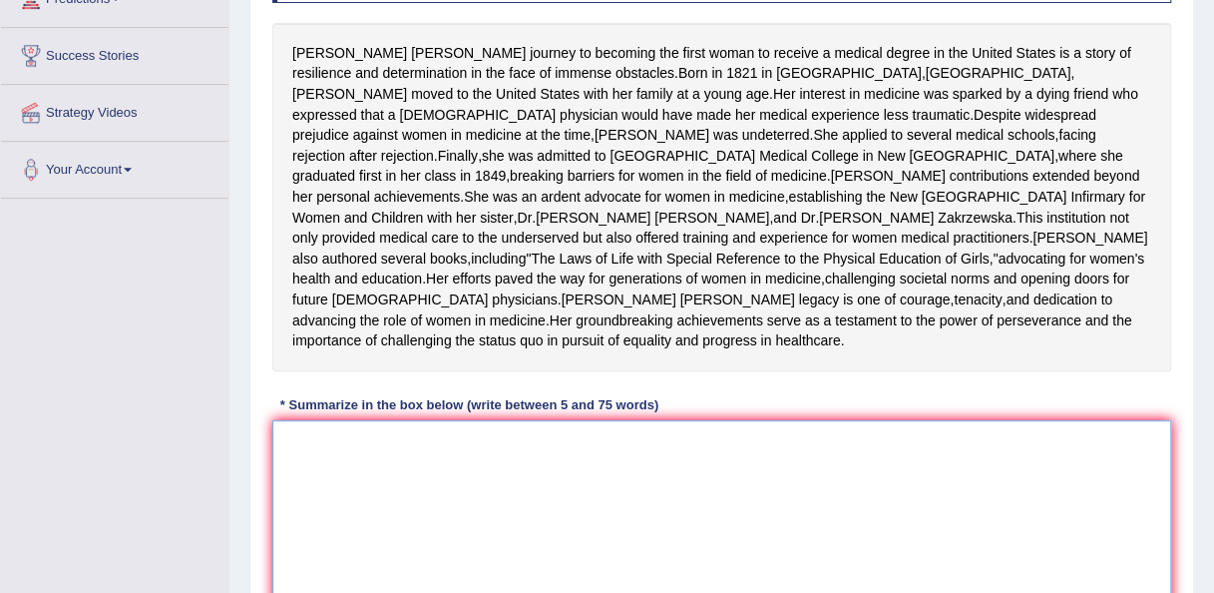
scroll to position [351, 0]
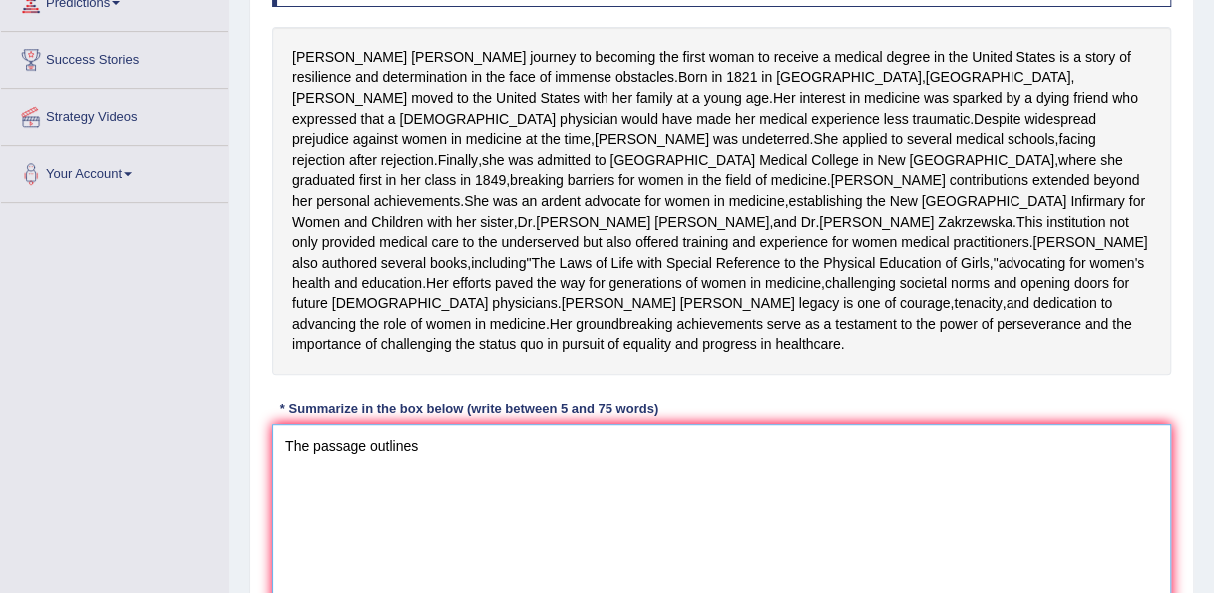
type textarea "The passage outlines"
click at [646, 419] on div "* Summarize in the box below (write between 5 and 75 words)" at bounding box center [469, 409] width 394 height 19
